Goal: Navigation & Orientation: Go to known website

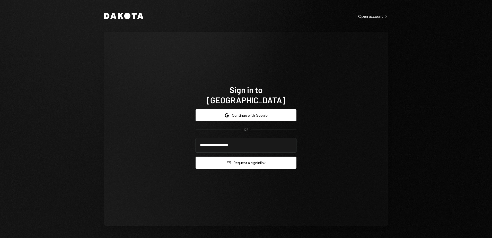
click at [250, 158] on button "Email Request a sign in link" at bounding box center [245, 162] width 101 height 12
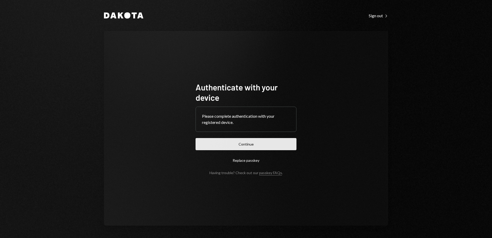
click at [248, 143] on button "Continue" at bounding box center [245, 144] width 101 height 12
